Goal: Task Accomplishment & Management: Use online tool/utility

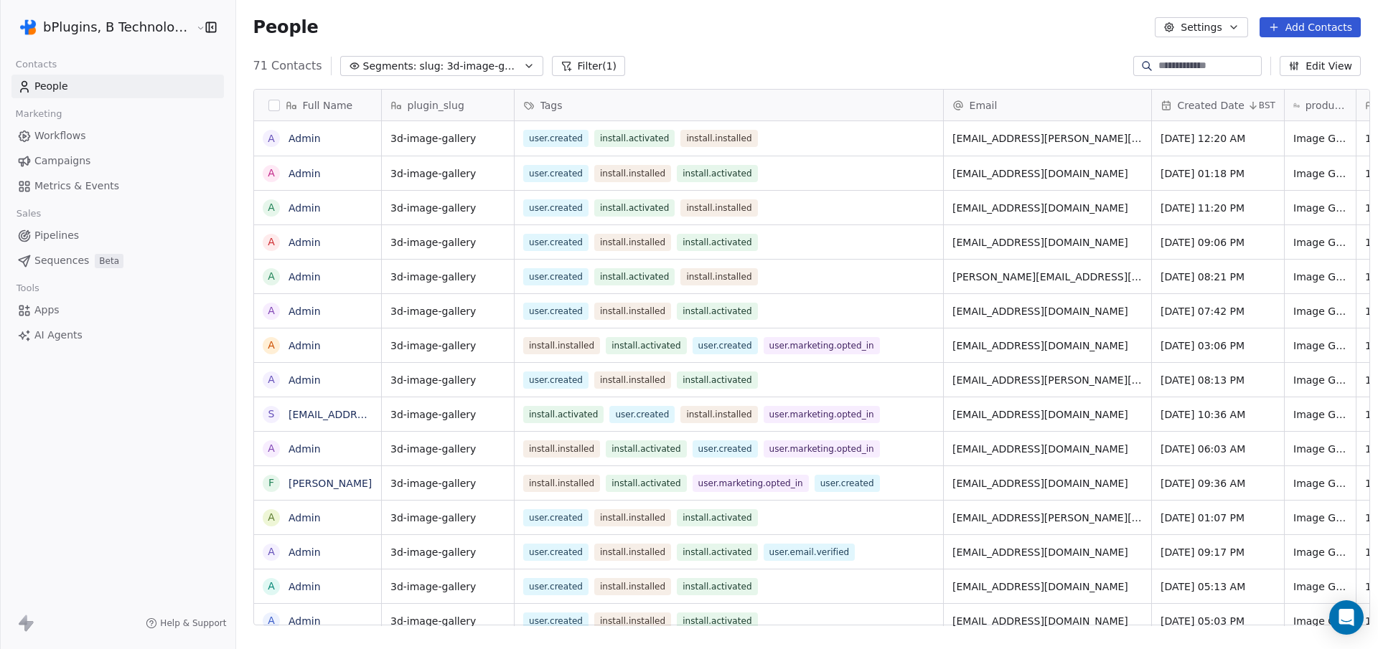
scroll to position [561, 1140]
click at [179, 28] on html "bPlugins, B Technologies LLC Contacts People Marketing Workflows Campaigns Metr…" at bounding box center [689, 324] width 1378 height 649
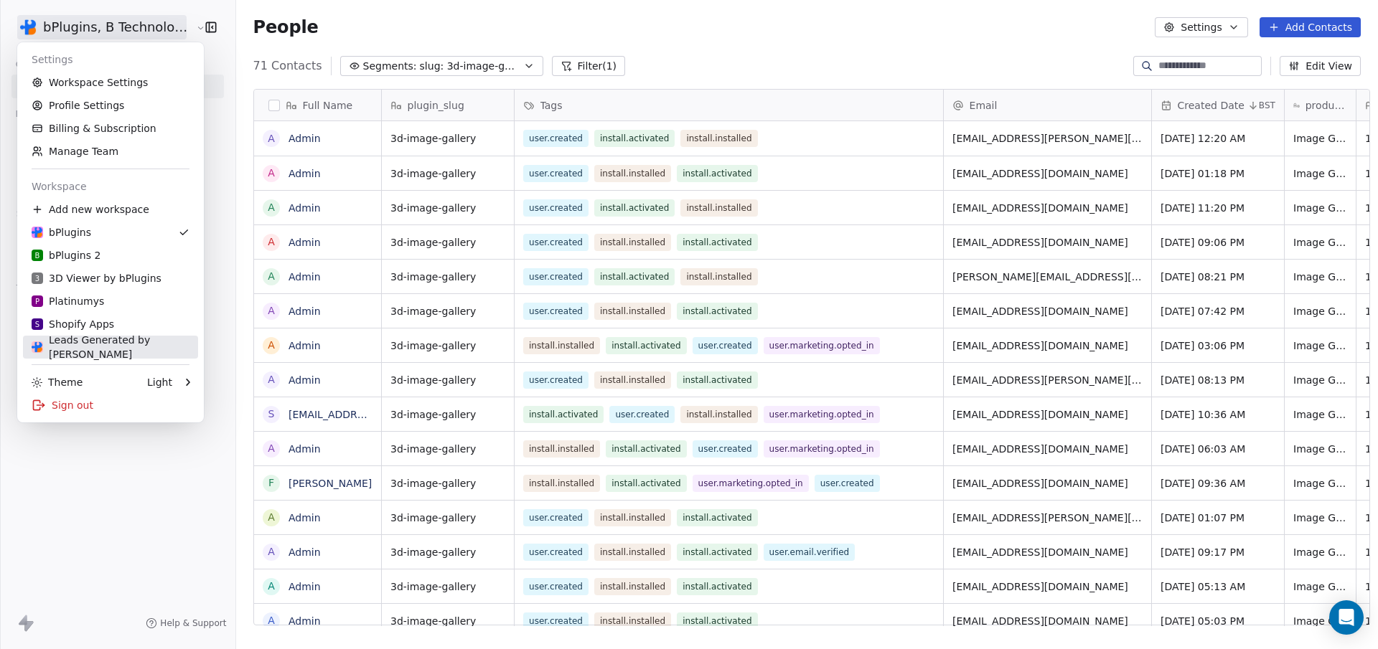
click at [93, 348] on div "Leads Generated by [PERSON_NAME]" at bounding box center [111, 347] width 158 height 29
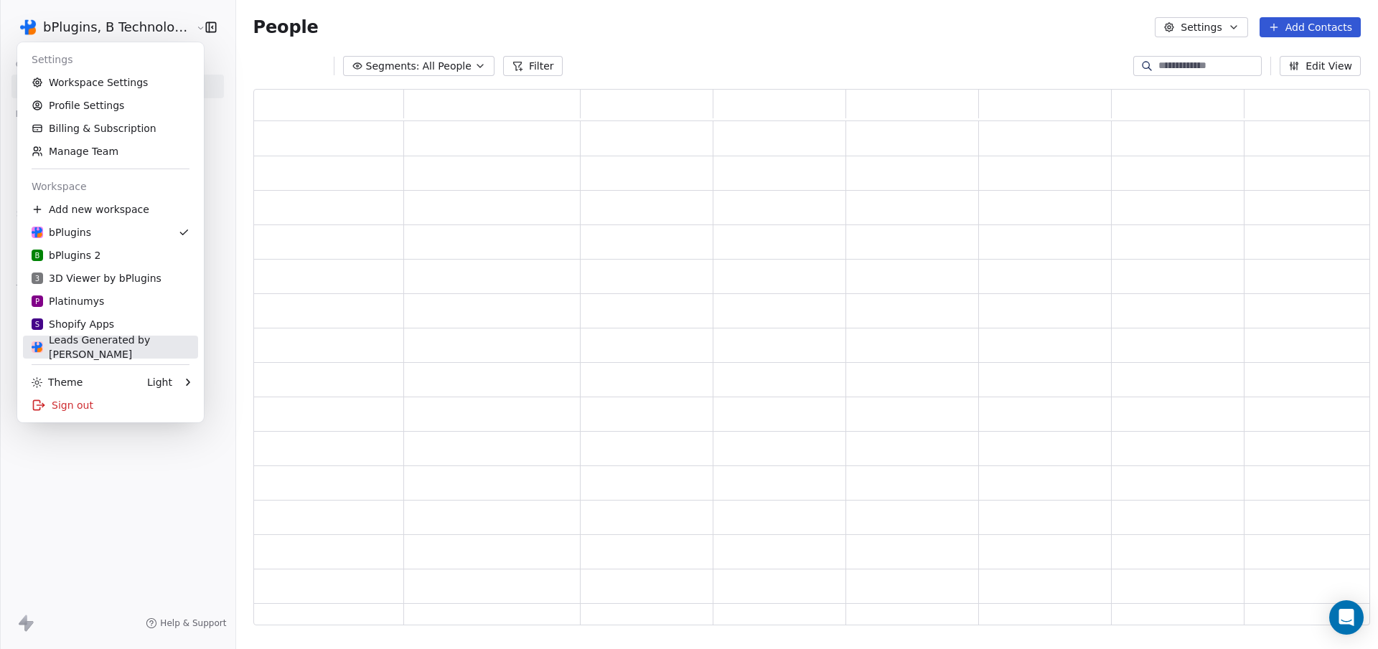
scroll to position [527, 1106]
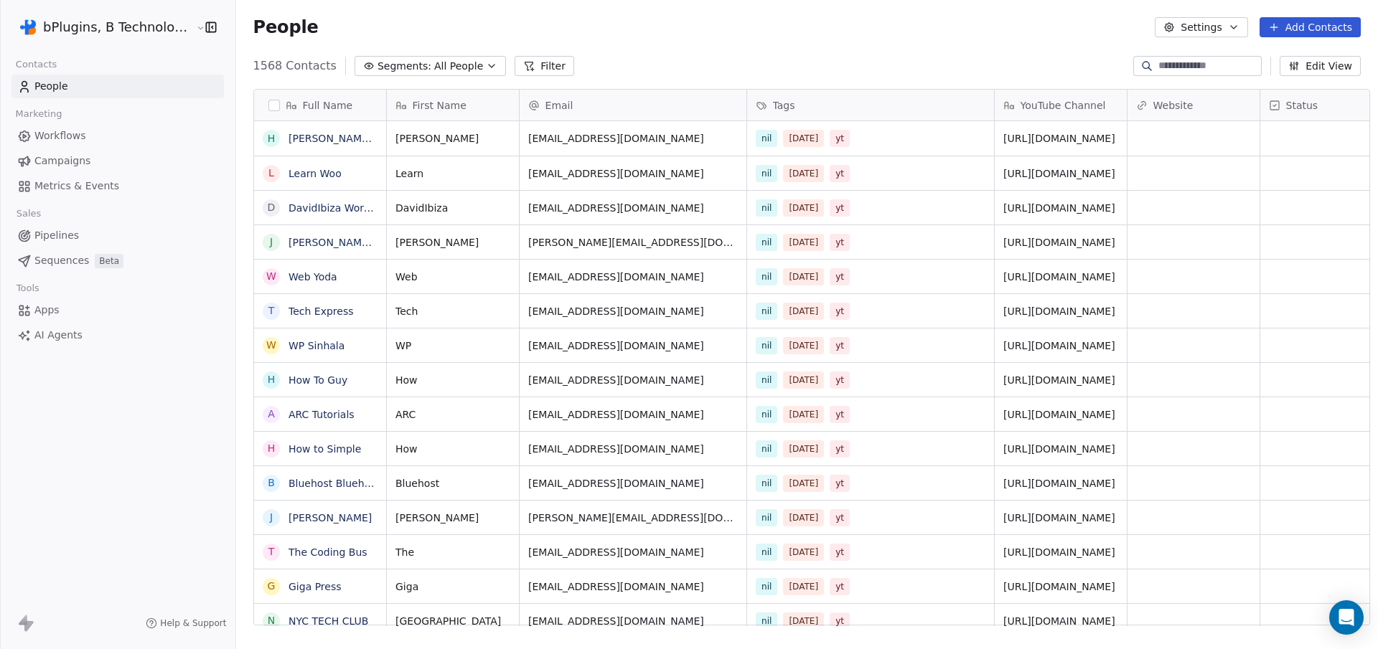
click at [461, 67] on span "All People" at bounding box center [458, 66] width 49 height 15
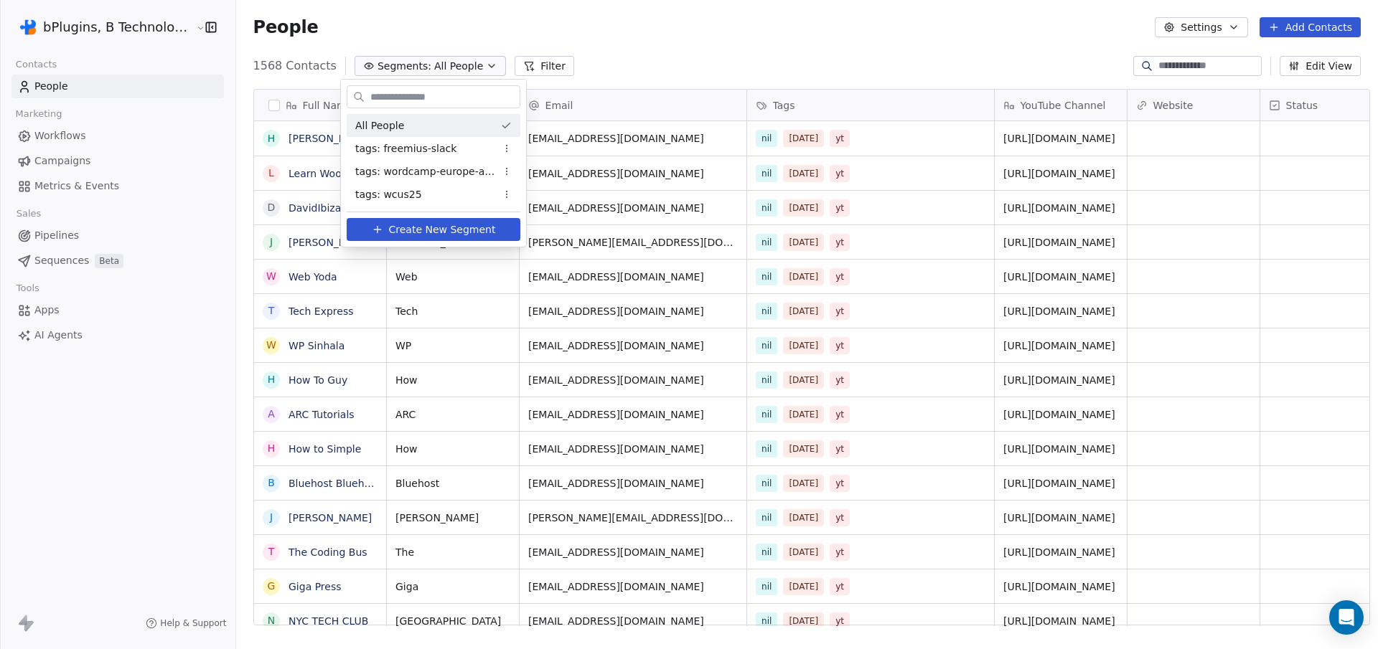
click at [827, 138] on html "bPlugins, B Technologies LLC Contacts People Marketing Workflows Campaigns Metr…" at bounding box center [689, 324] width 1378 height 649
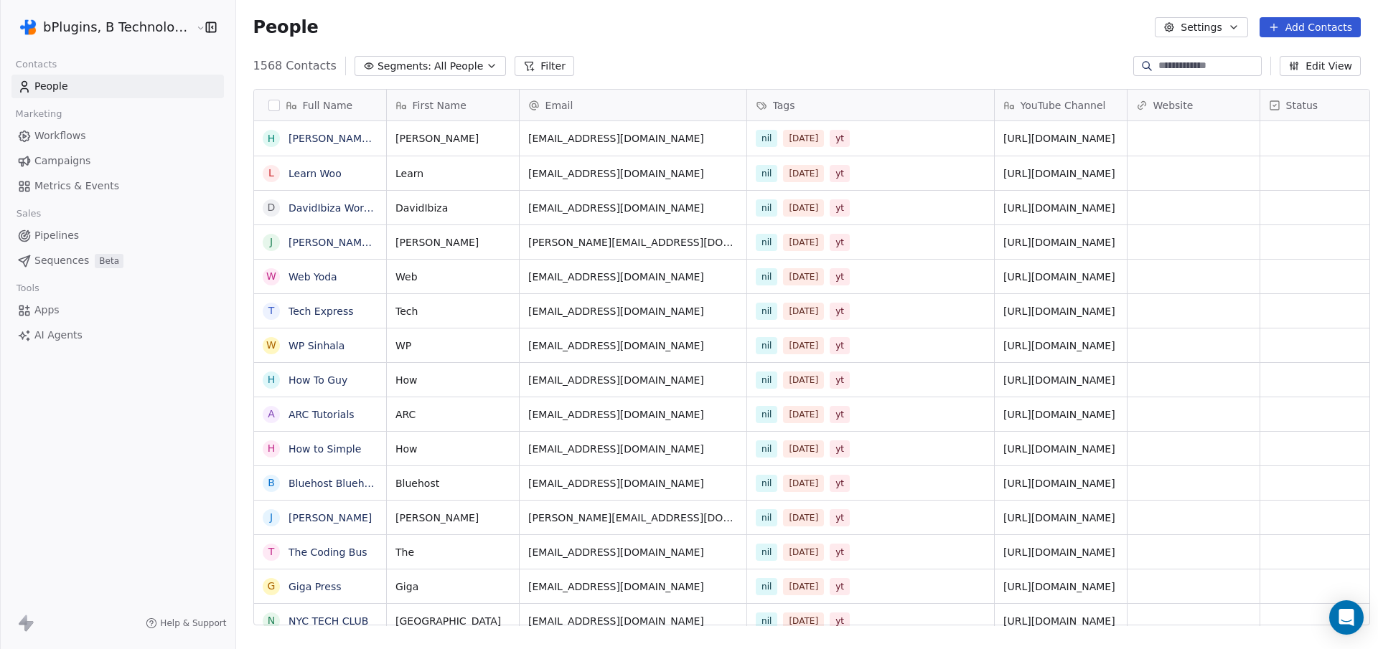
click at [459, 63] on span "All People" at bounding box center [458, 66] width 49 height 15
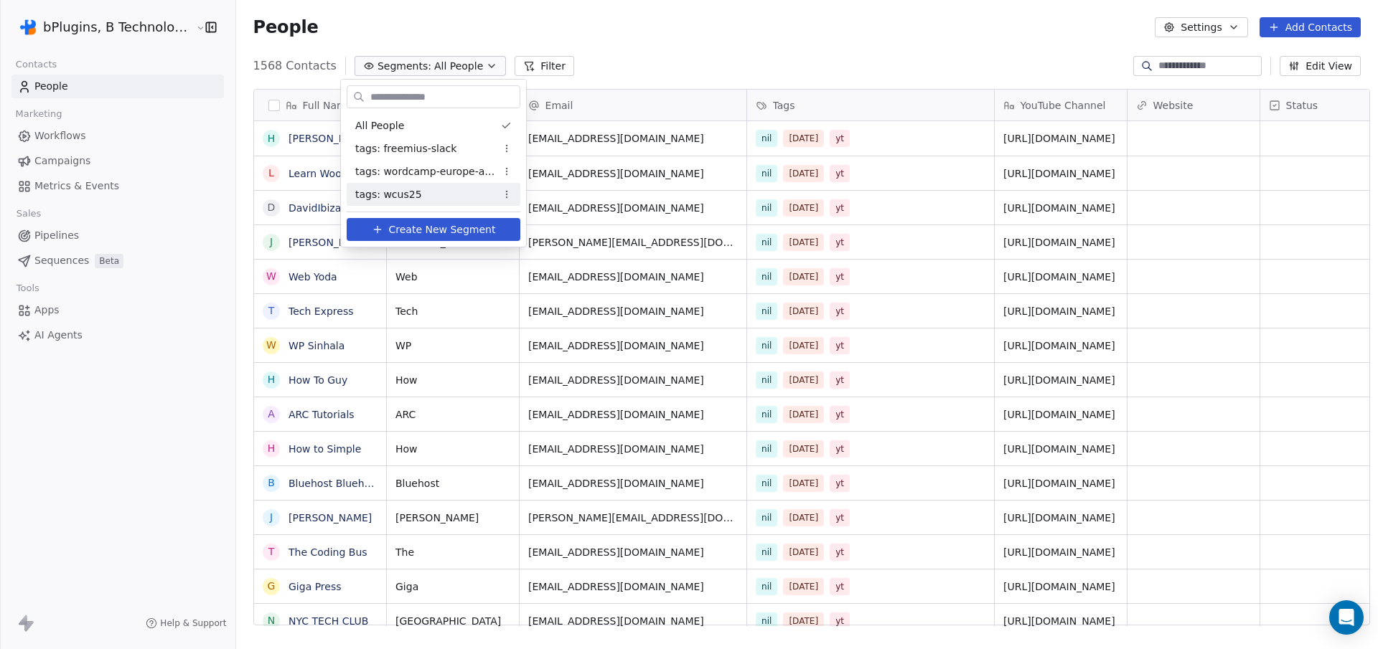
click at [459, 232] on span "Create New Segment" at bounding box center [442, 229] width 107 height 15
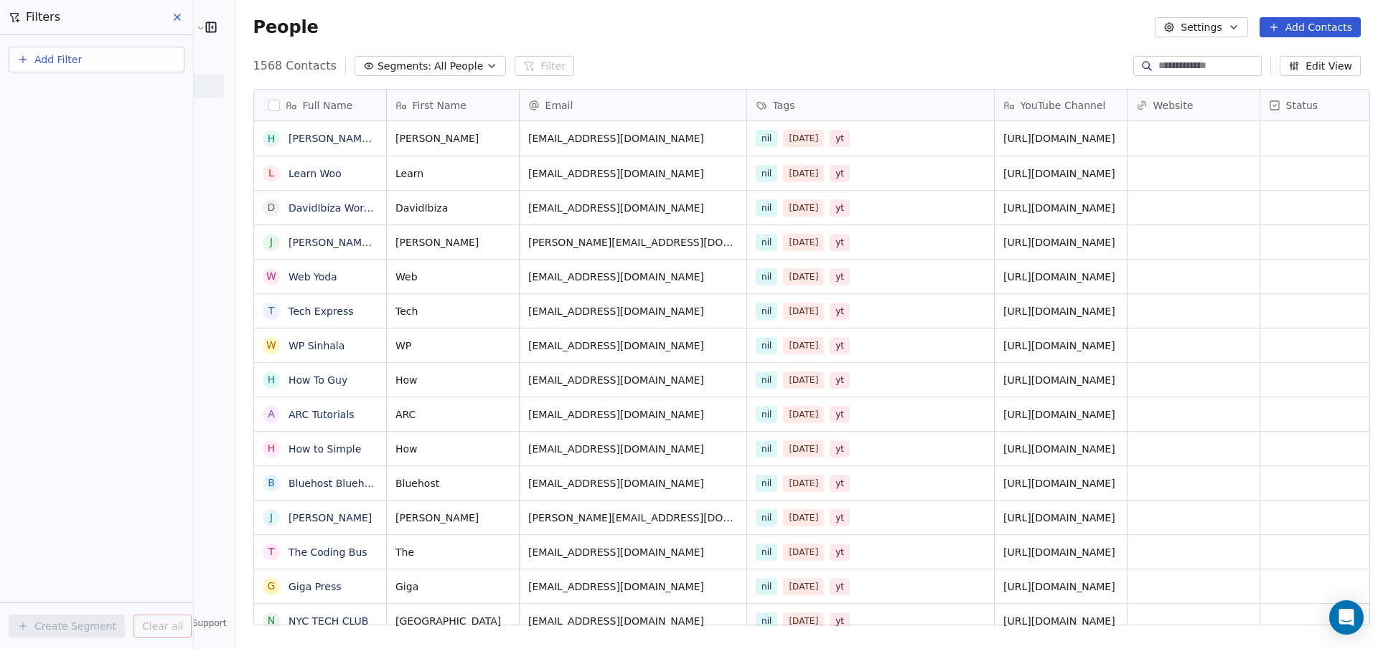
click at [110, 69] on button "Add Filter" at bounding box center [97, 60] width 176 height 26
click at [527, 57] on html "bPlugins, B Technologies LLC Contacts People Marketing Workflows Campaigns Metr…" at bounding box center [689, 324] width 1378 height 649
click at [65, 62] on span "Add Filter" at bounding box center [57, 59] width 47 height 15
click at [104, 93] on span "Contact properties" at bounding box center [70, 93] width 93 height 15
type input "***"
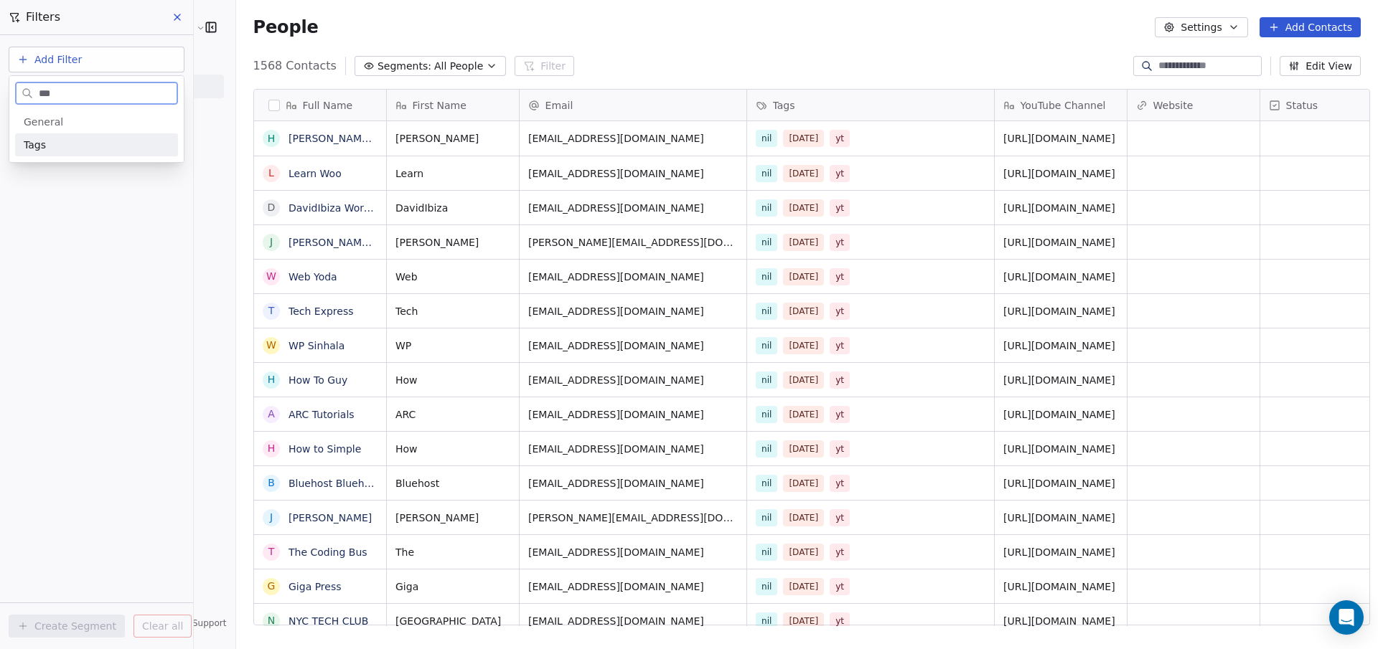
click at [37, 146] on span "Tags" at bounding box center [35, 145] width 22 height 14
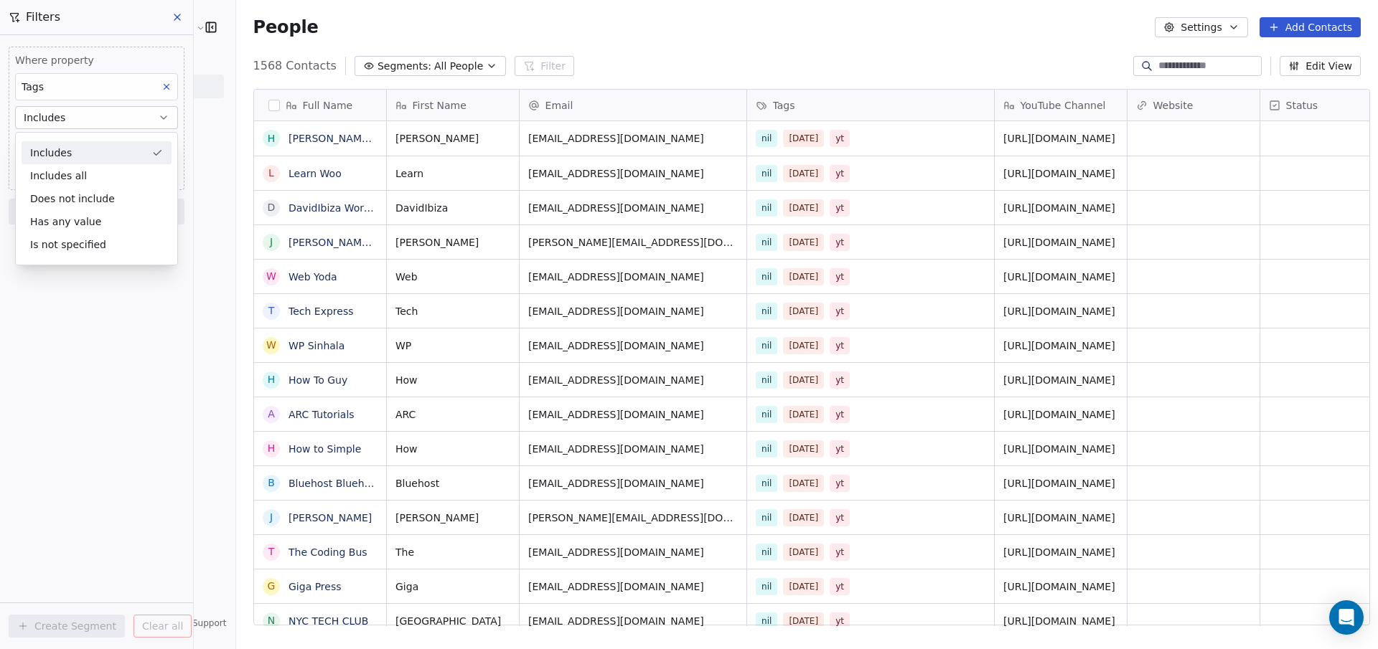
click at [77, 156] on div "Includes" at bounding box center [97, 152] width 150 height 23
click at [71, 145] on body "bPlugins, B Technologies LLC Contacts People Marketing Workflows Campaigns Metr…" at bounding box center [689, 324] width 1378 height 649
type input "**"
drag, startPoint x: 37, startPoint y: 193, endPoint x: 37, endPoint y: 203, distance: 10.0
click at [37, 193] on button "Suggestions" at bounding box center [34, 190] width 11 height 11
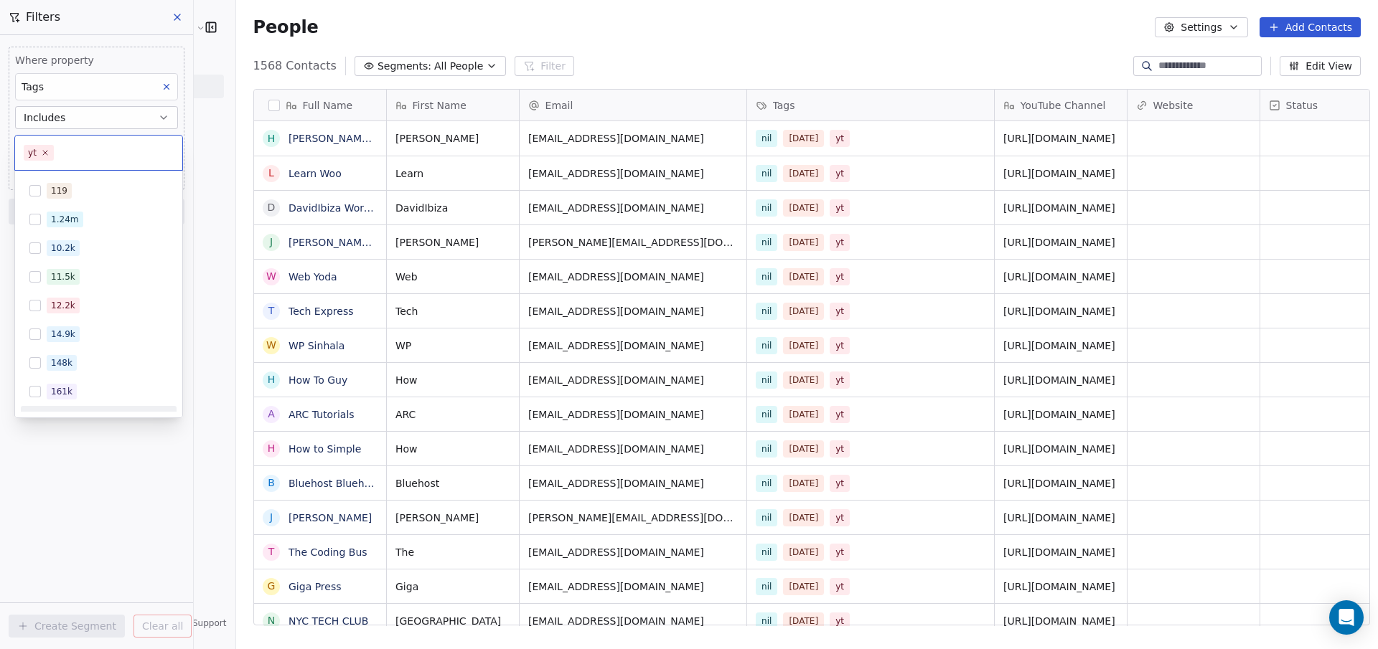
click at [87, 481] on html "bPlugins, B Technologies LLC Contacts People Marketing Workflows Campaigns Metr…" at bounding box center [689, 324] width 1378 height 649
